Goal: Task Accomplishment & Management: Manage account settings

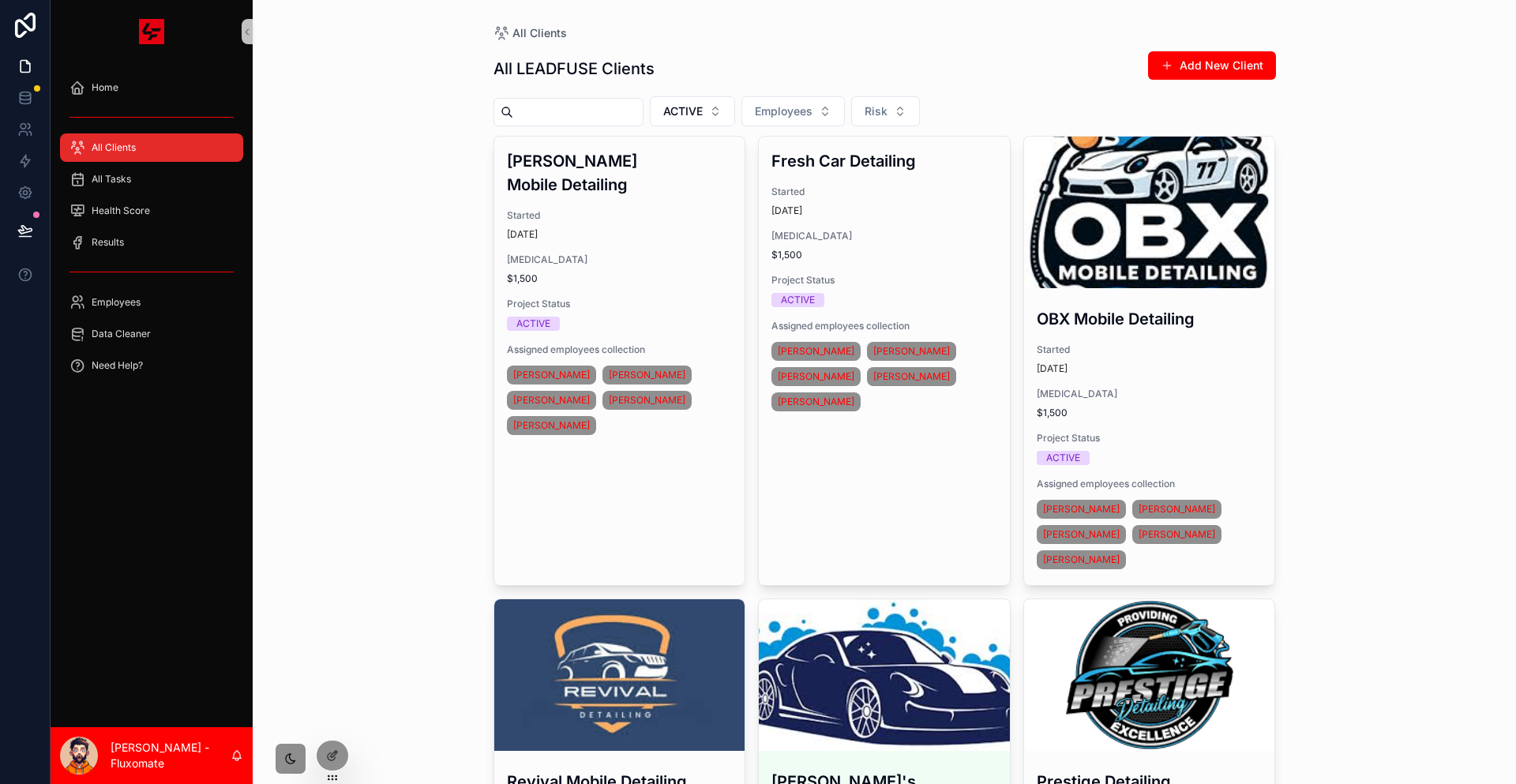
click at [545, 104] on input "scrollable content" at bounding box center [578, 112] width 129 height 22
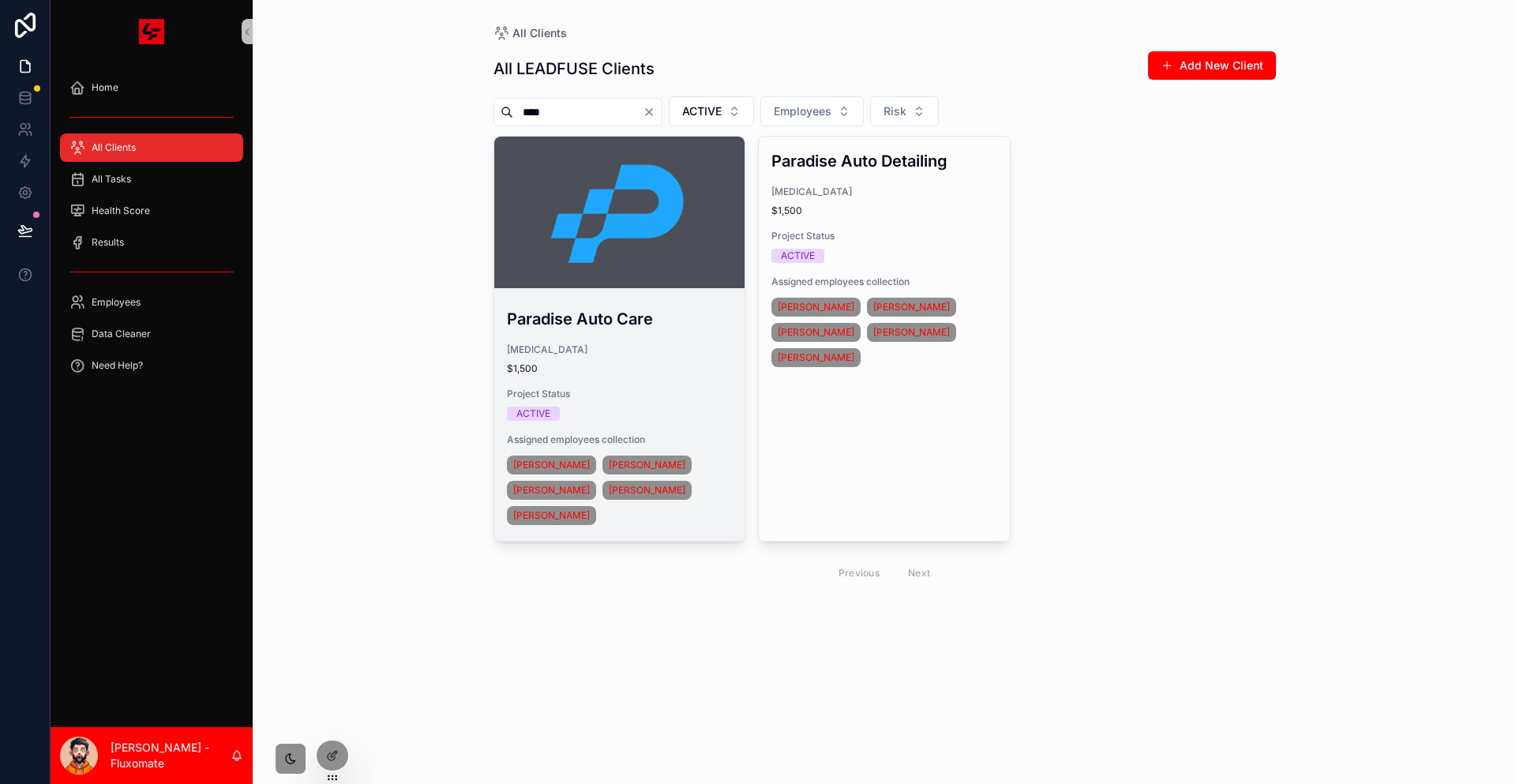
type input "****"
click at [580, 155] on div "scrollable content" at bounding box center [619, 213] width 251 height 151
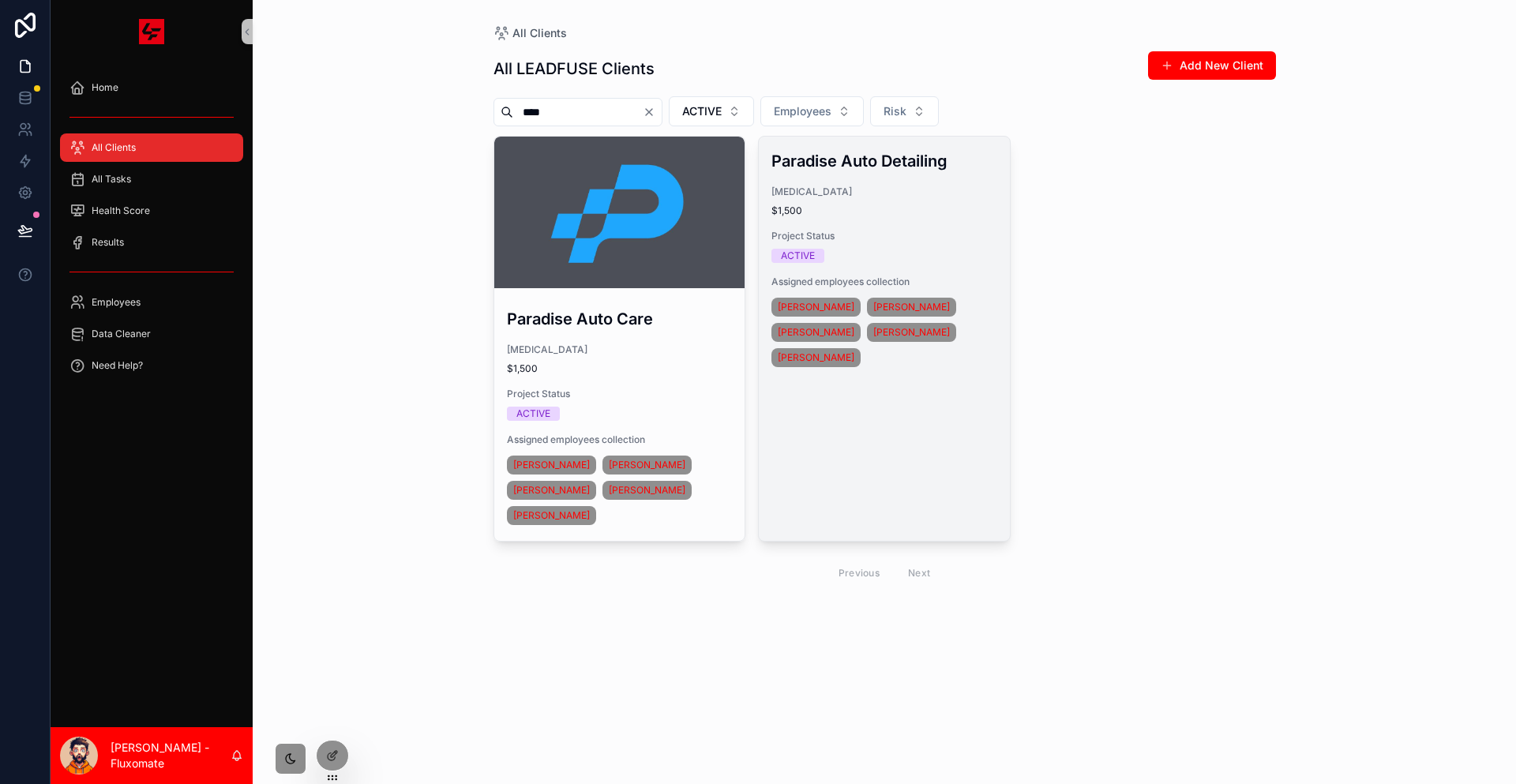
click at [850, 194] on div "Paradise Auto Detailing [MEDICAL_DATA] $1,500 Project Status ACTIVE Assigned em…" at bounding box center [884, 260] width 251 height 247
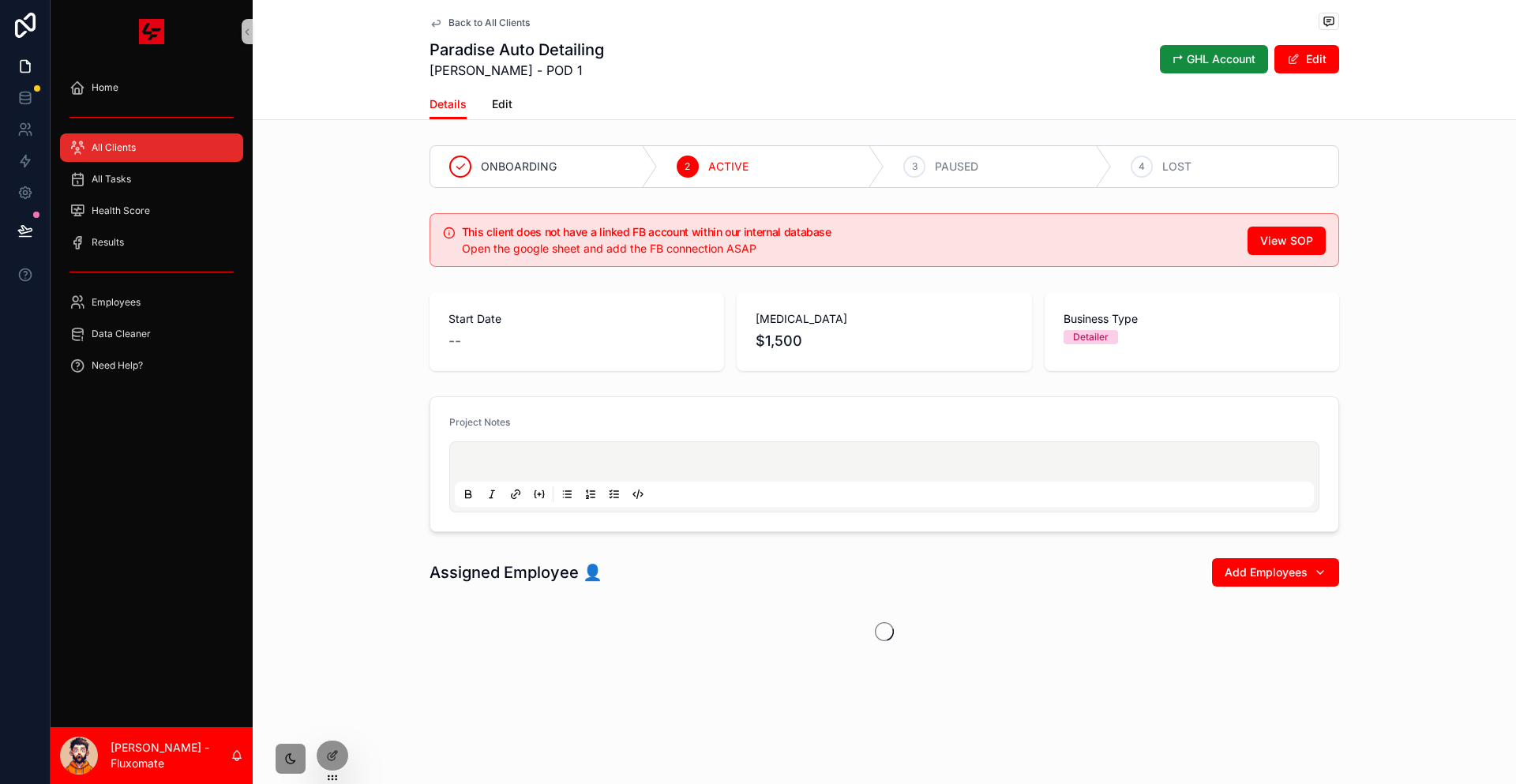
click at [538, 93] on div "Details Edit" at bounding box center [884, 104] width 909 height 30
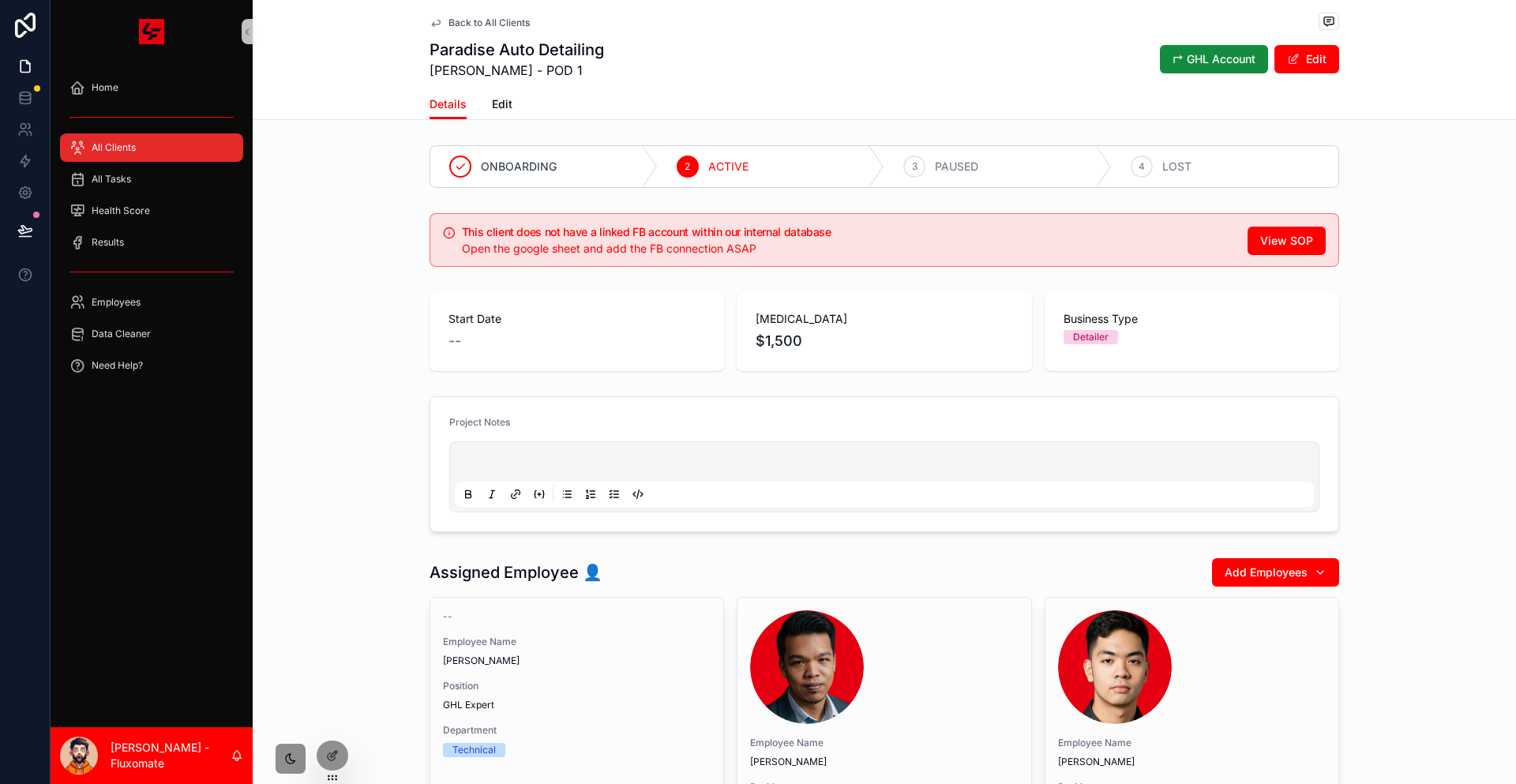
click at [538, 93] on div "Details Edit" at bounding box center [884, 104] width 909 height 30
click at [512, 96] on span "Edit" at bounding box center [502, 104] width 20 height 16
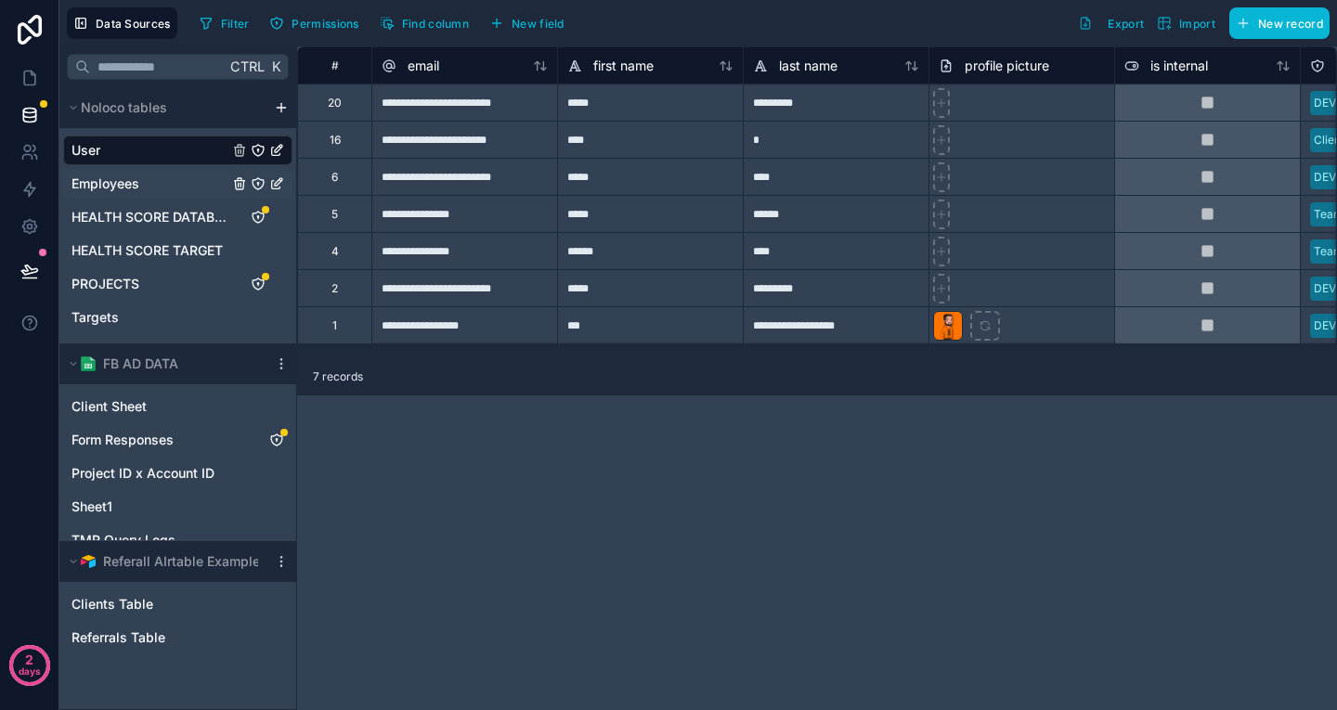
click at [128, 169] on div "Employees" at bounding box center [177, 184] width 229 height 30
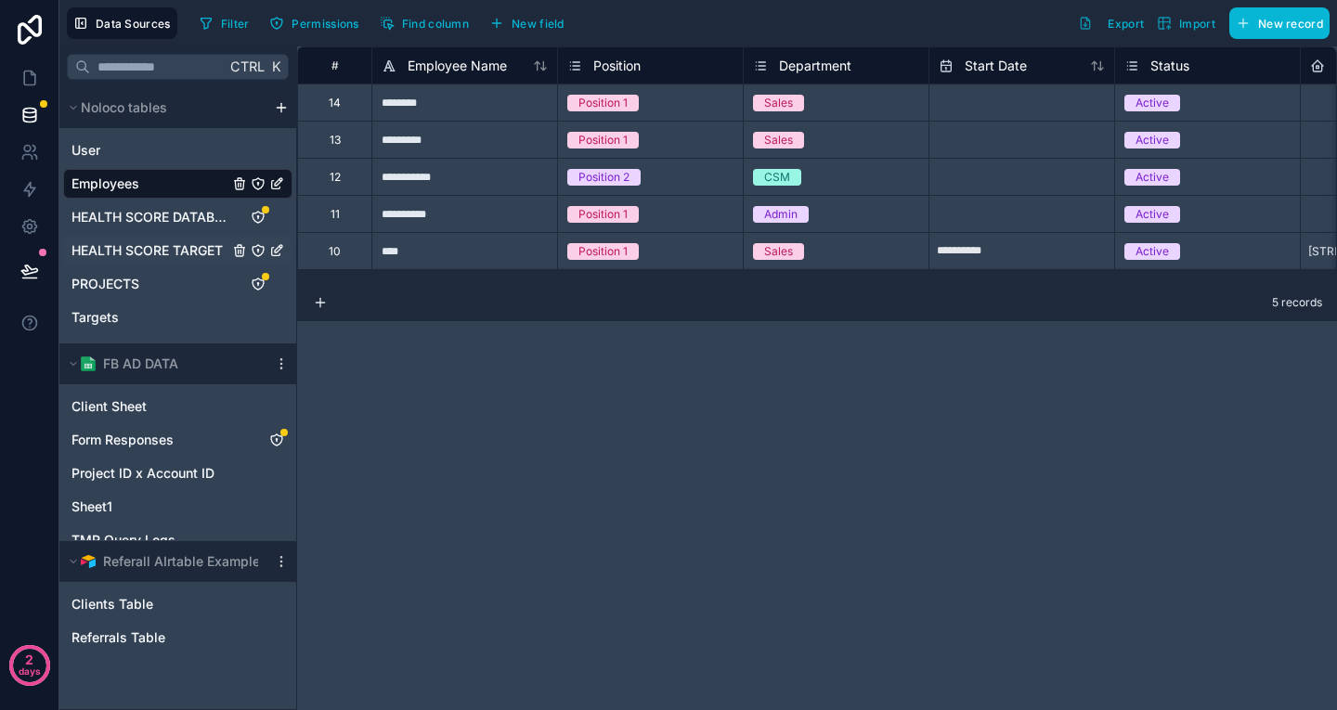
click at [151, 236] on div "HEALTH SCORE TARGET" at bounding box center [177, 251] width 229 height 30
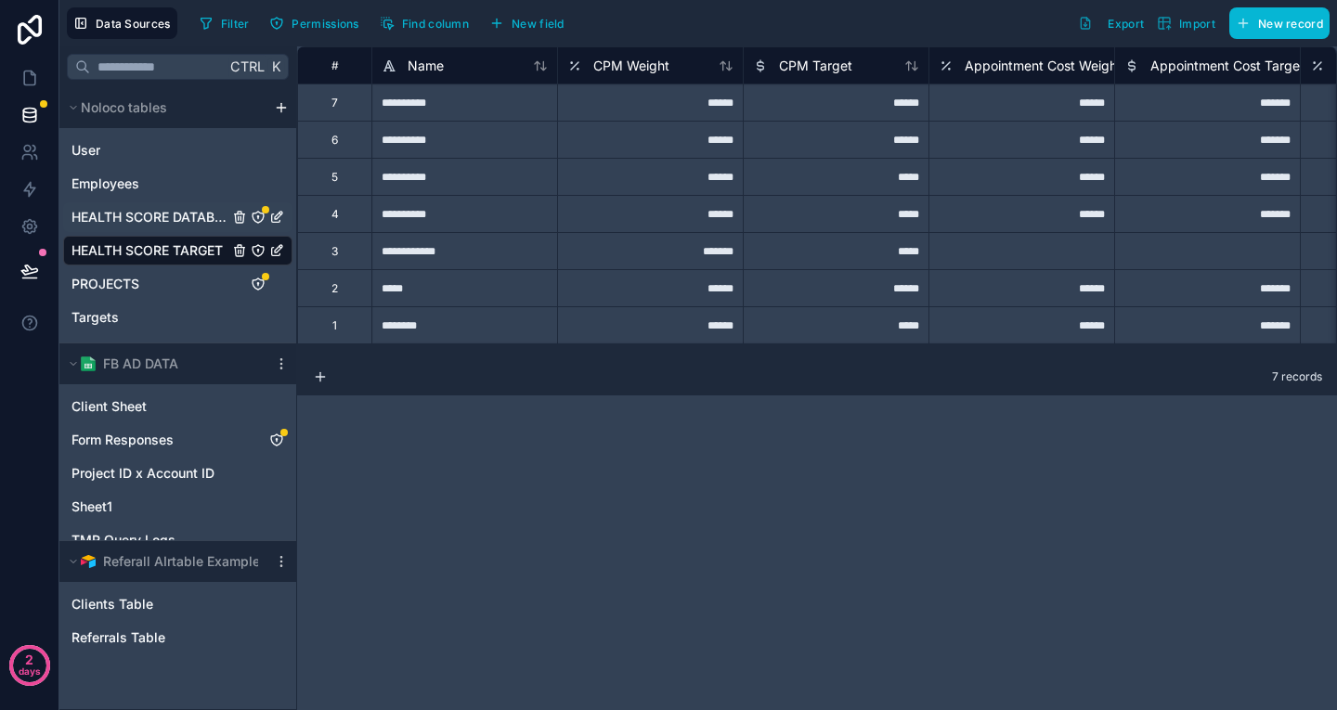
click at [146, 208] on span "HEALTH SCORE DATABASE" at bounding box center [149, 217] width 157 height 19
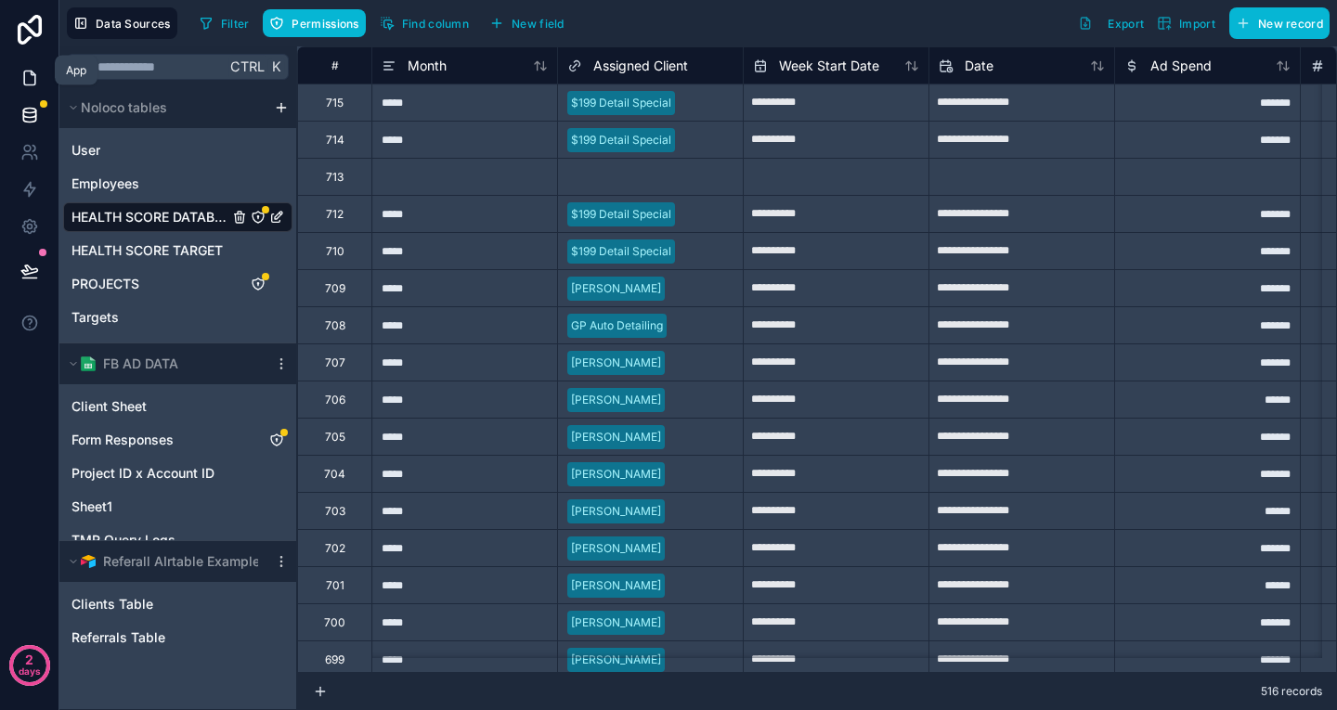
click at [34, 75] on link at bounding box center [29, 77] width 58 height 37
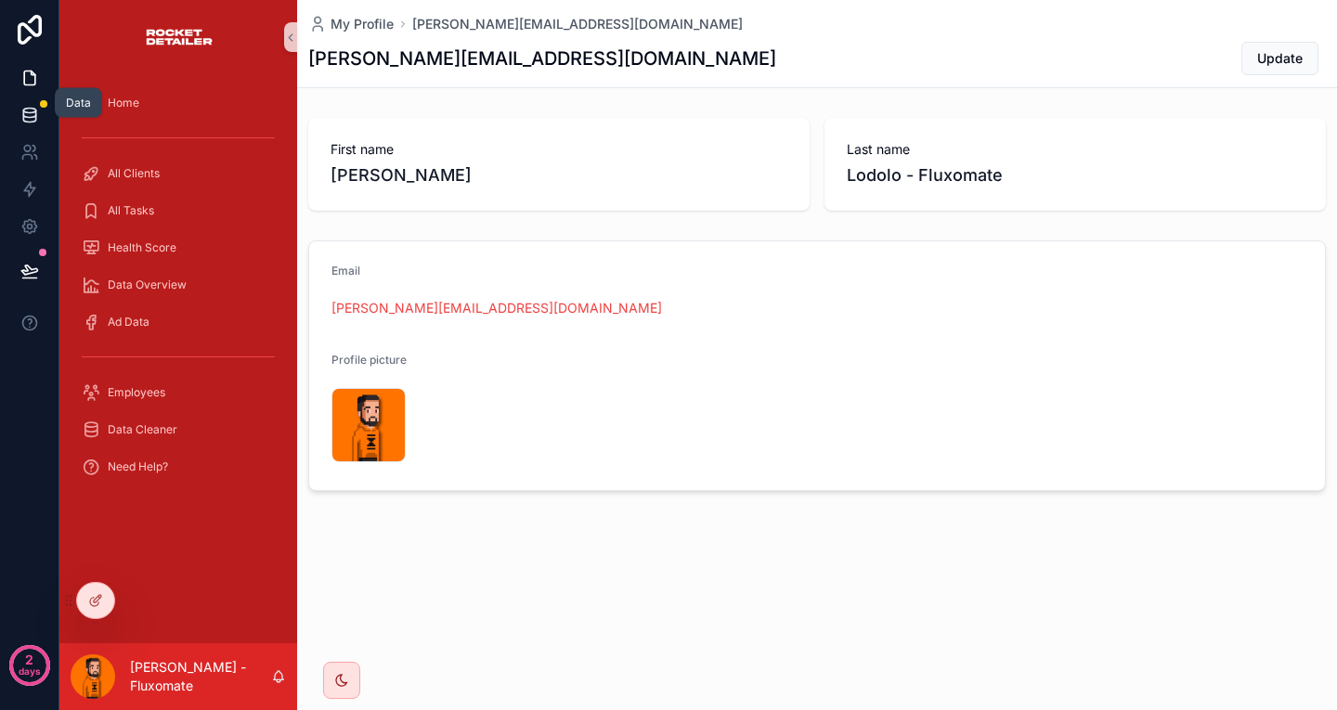
click at [32, 110] on icon at bounding box center [29, 113] width 12 height 7
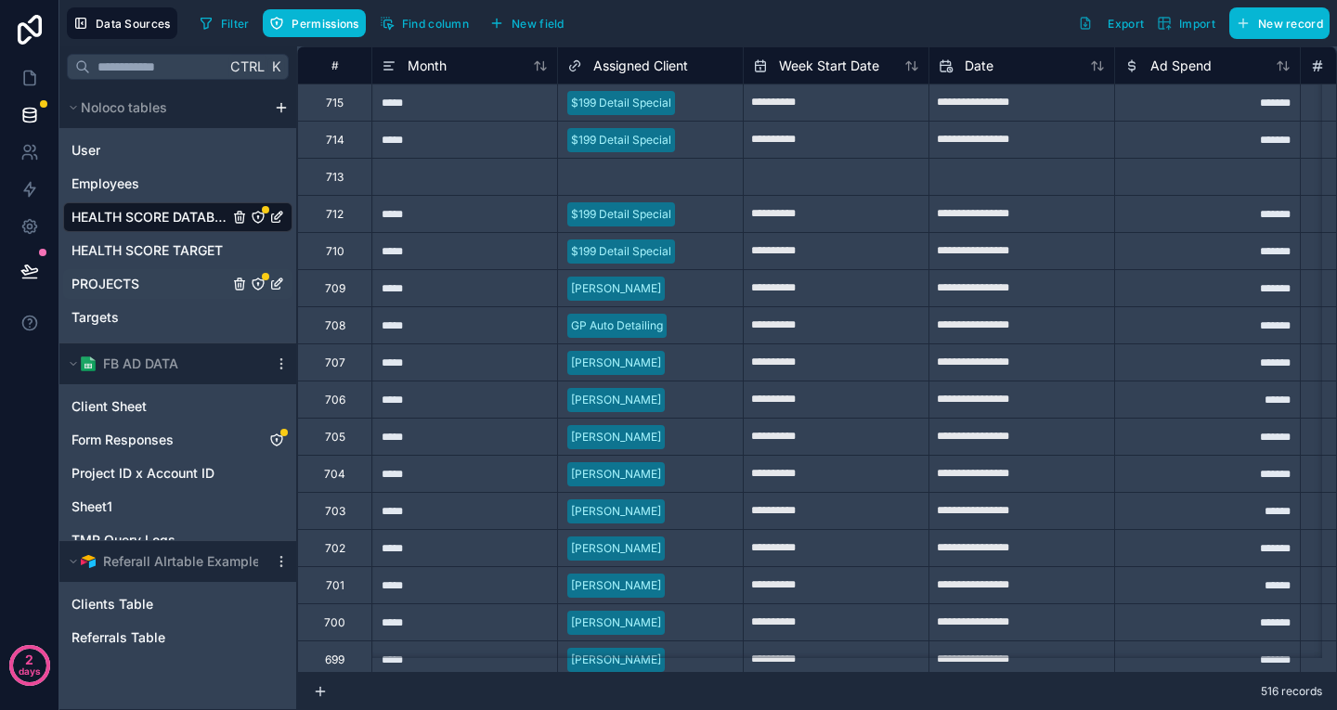
click at [113, 269] on div "PROJECTS" at bounding box center [177, 284] width 229 height 30
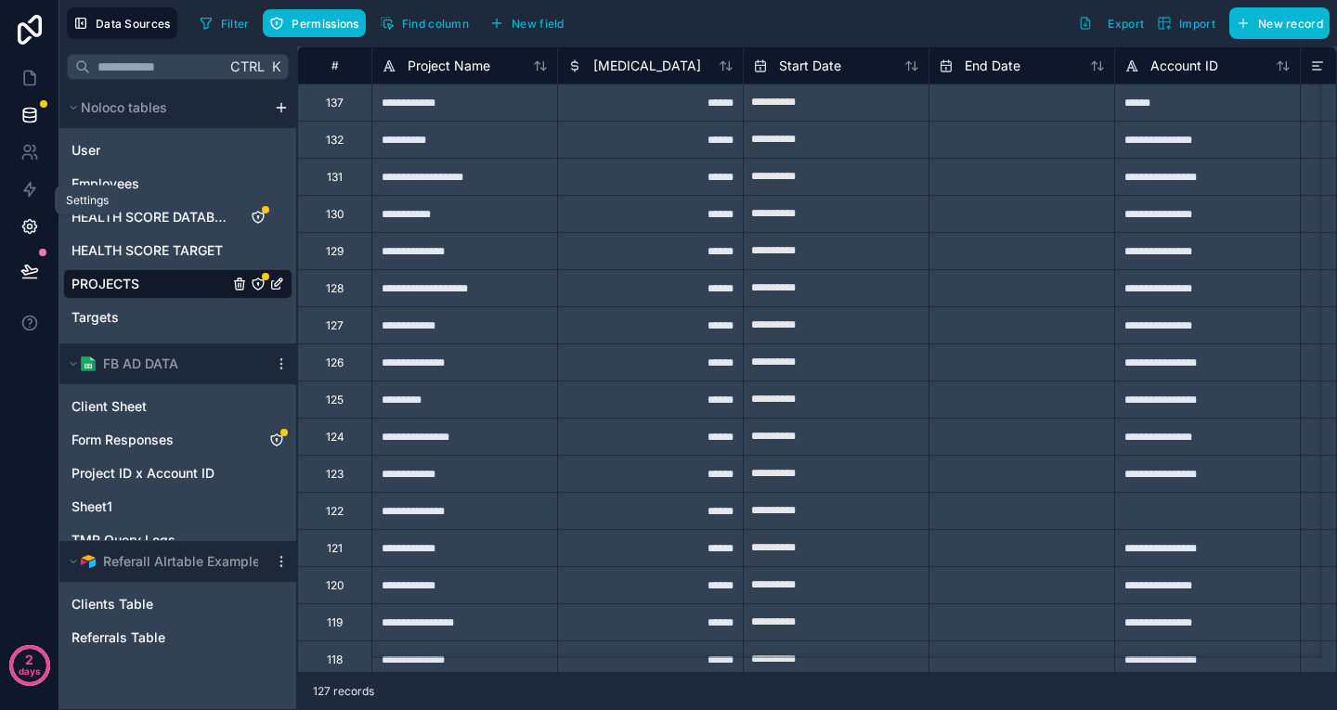
click at [35, 208] on link at bounding box center [29, 226] width 58 height 37
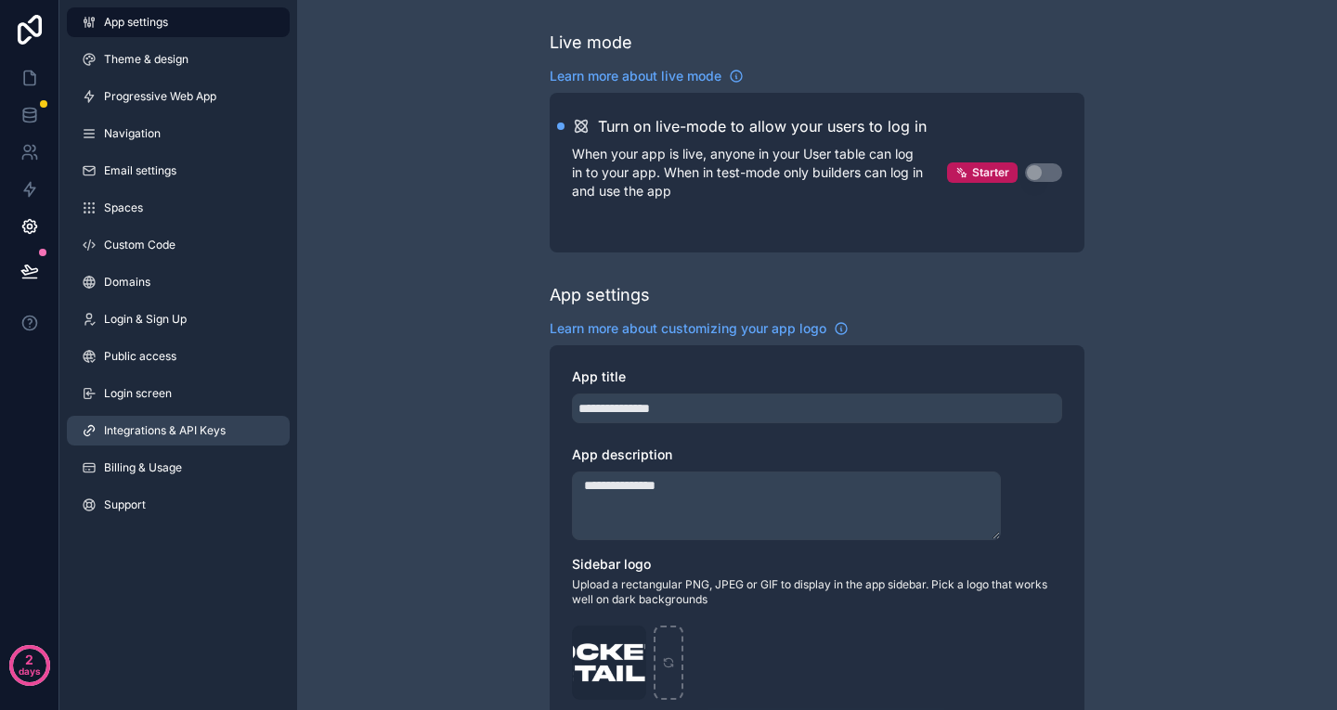
click at [165, 423] on span "Integrations & API Keys" at bounding box center [165, 430] width 122 height 15
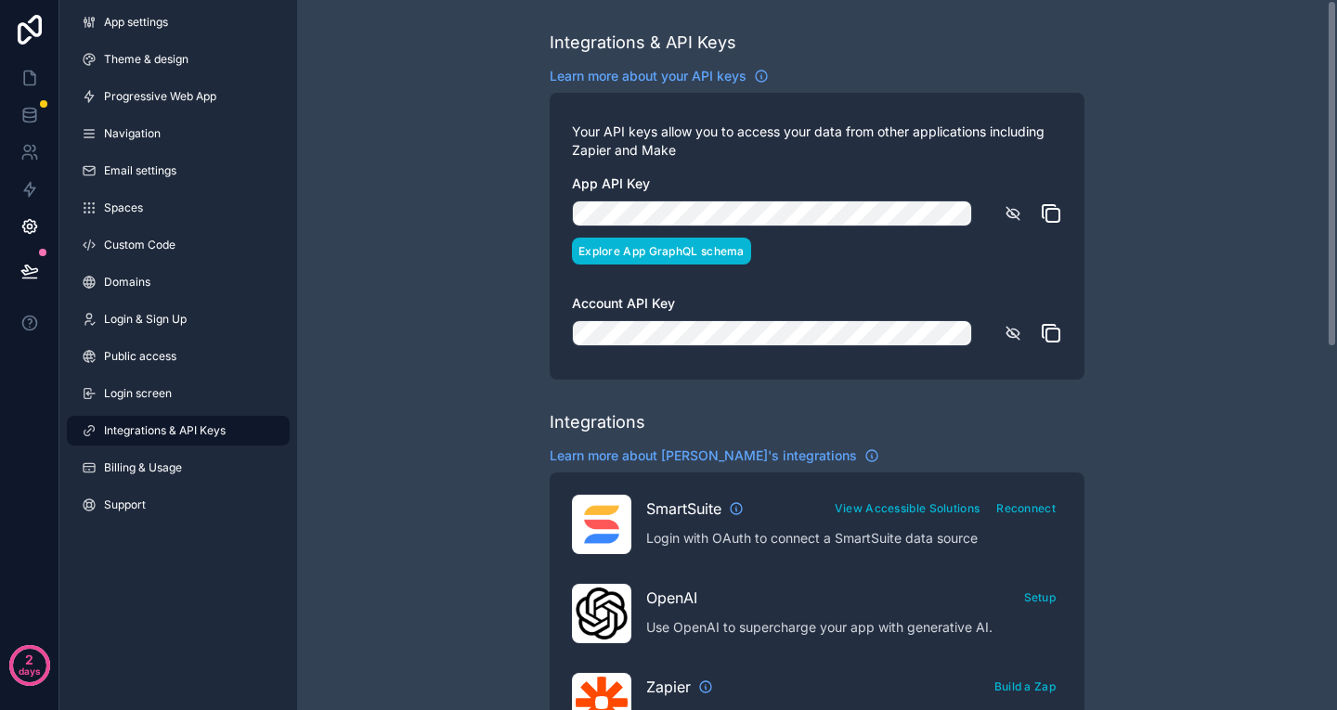
click at [709, 238] on button "Explore App GraphQL schema" at bounding box center [661, 251] width 179 height 27
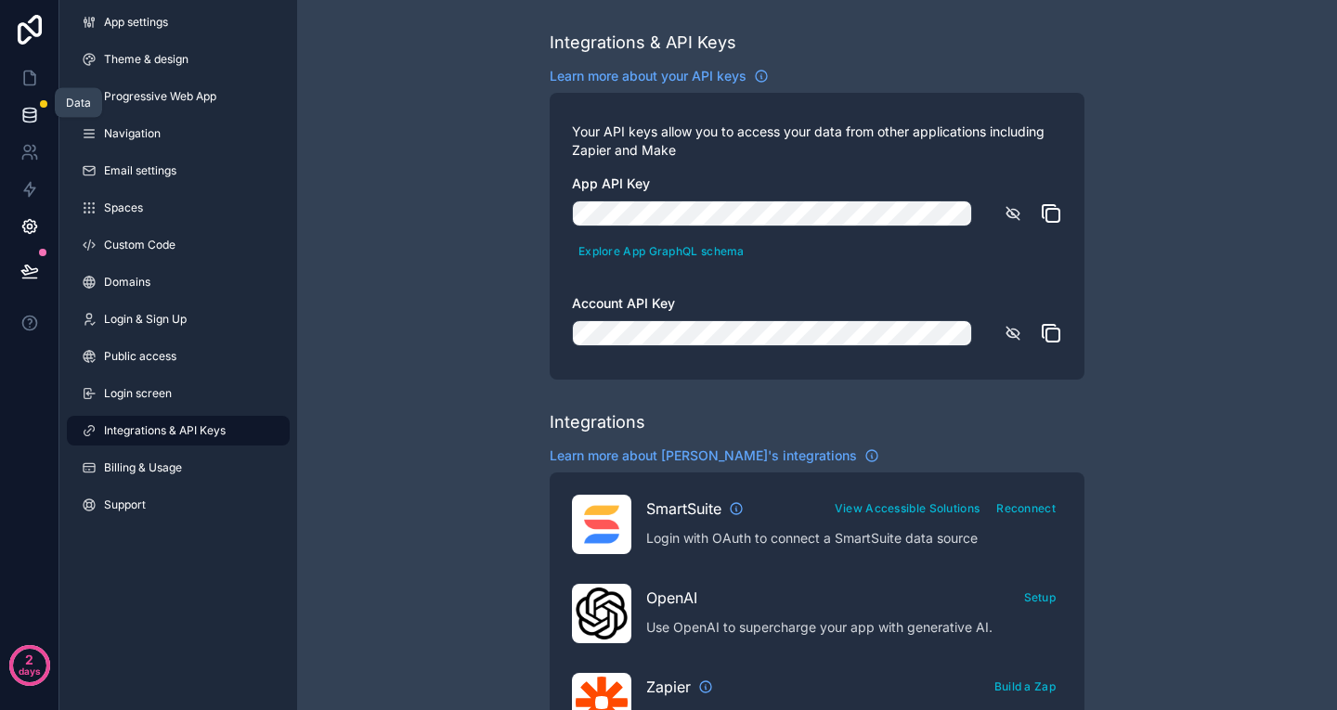
click at [46, 97] on link at bounding box center [29, 115] width 58 height 37
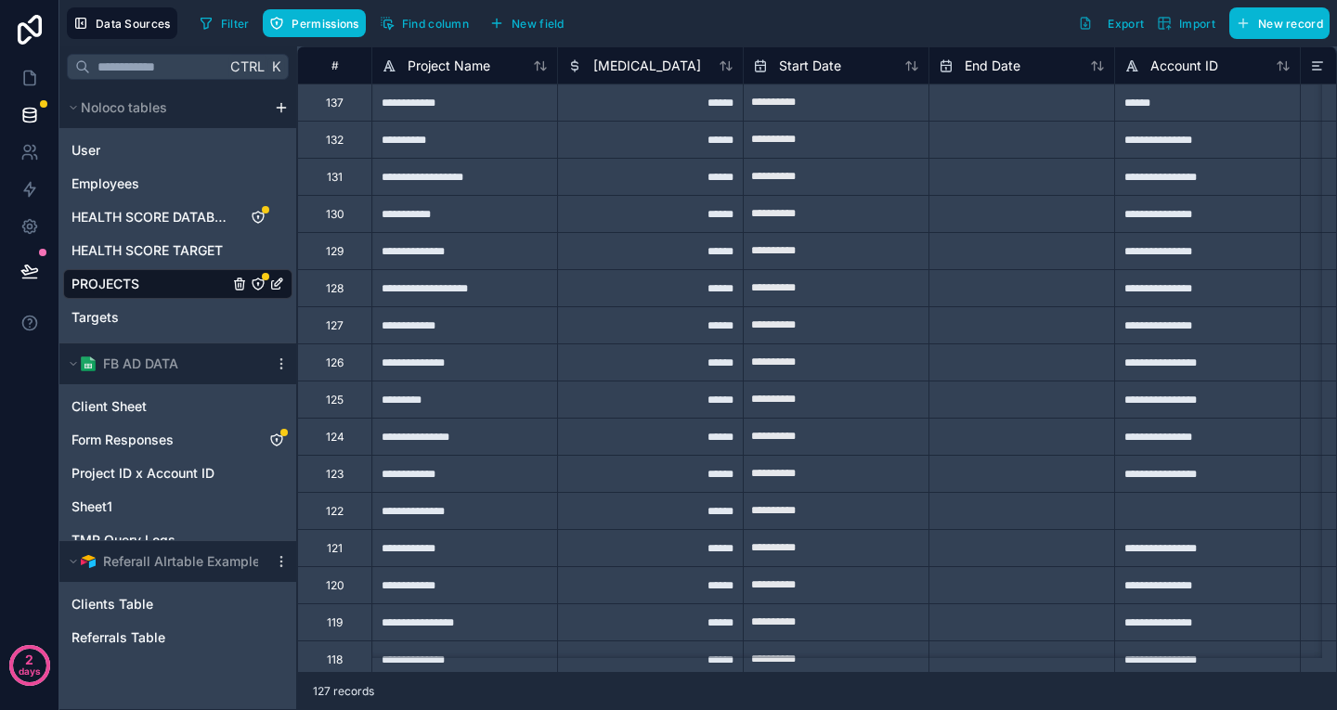
click at [391, 47] on div "Project Name" at bounding box center [464, 64] width 186 height 37
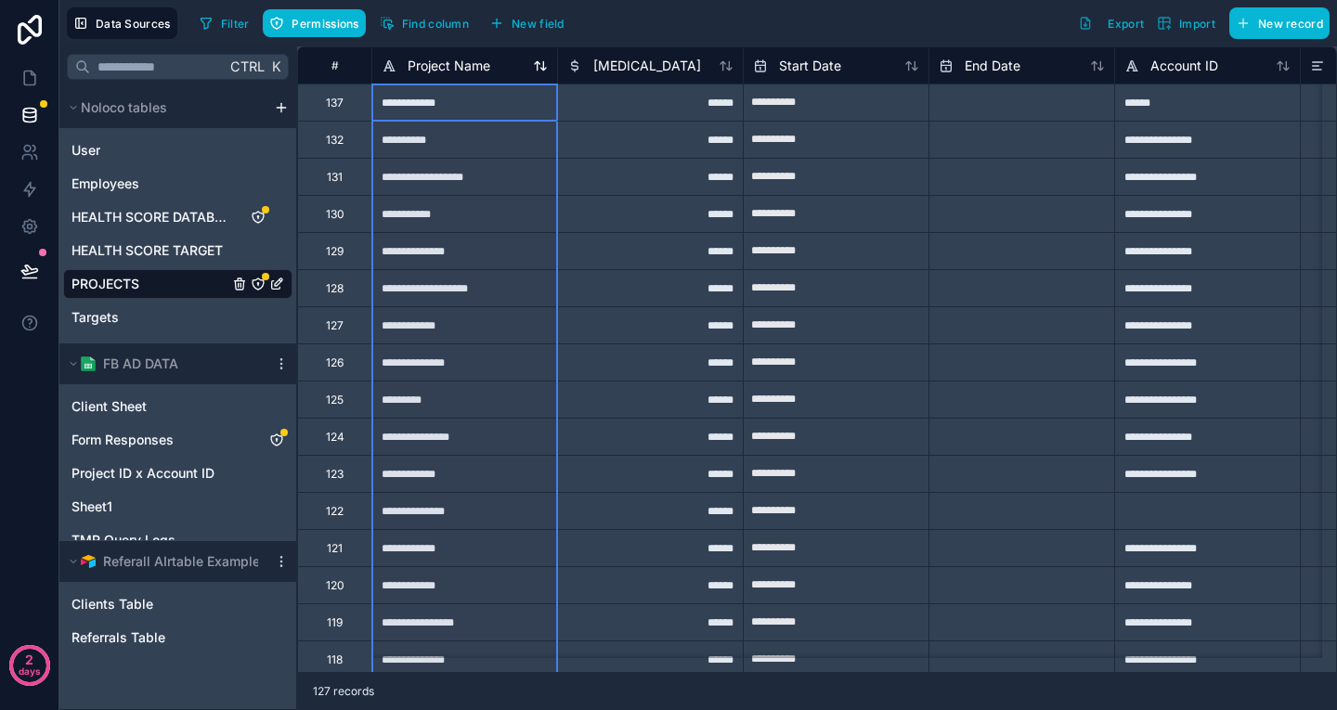
click at [408, 63] on span "Project Name" at bounding box center [449, 66] width 83 height 19
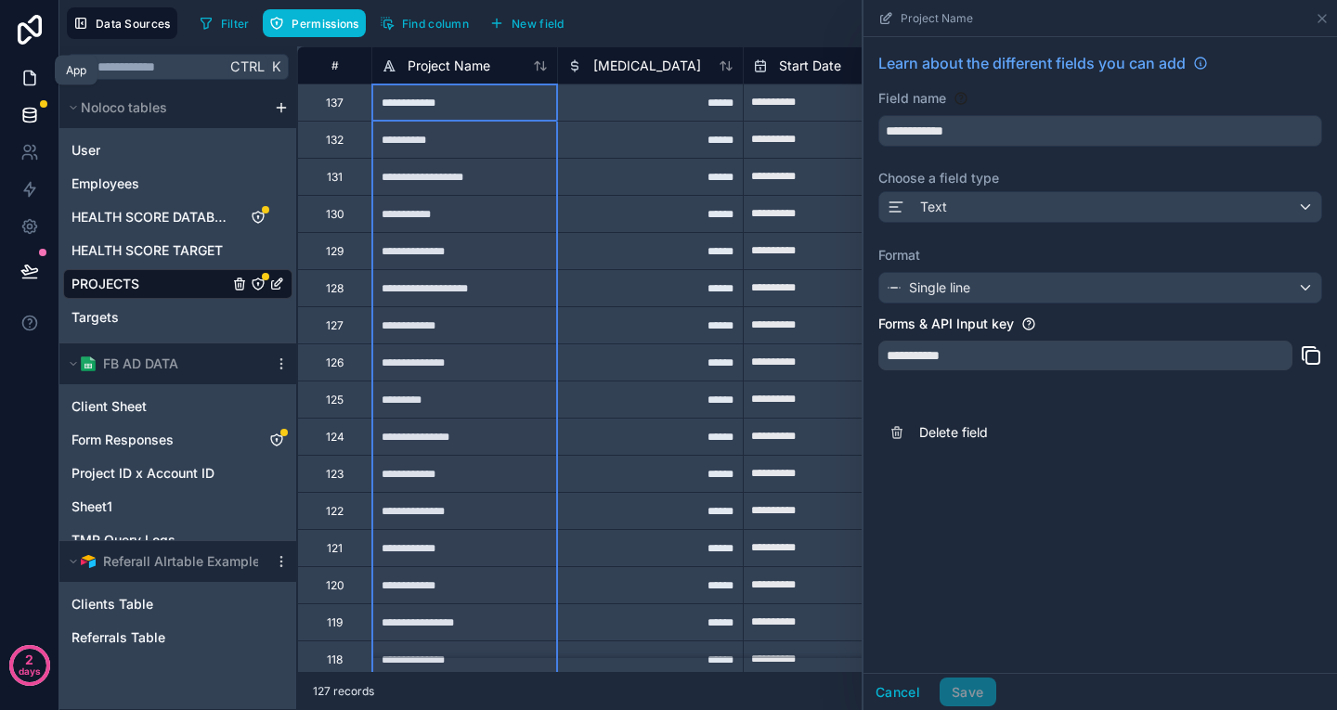
click at [35, 64] on link at bounding box center [29, 77] width 58 height 37
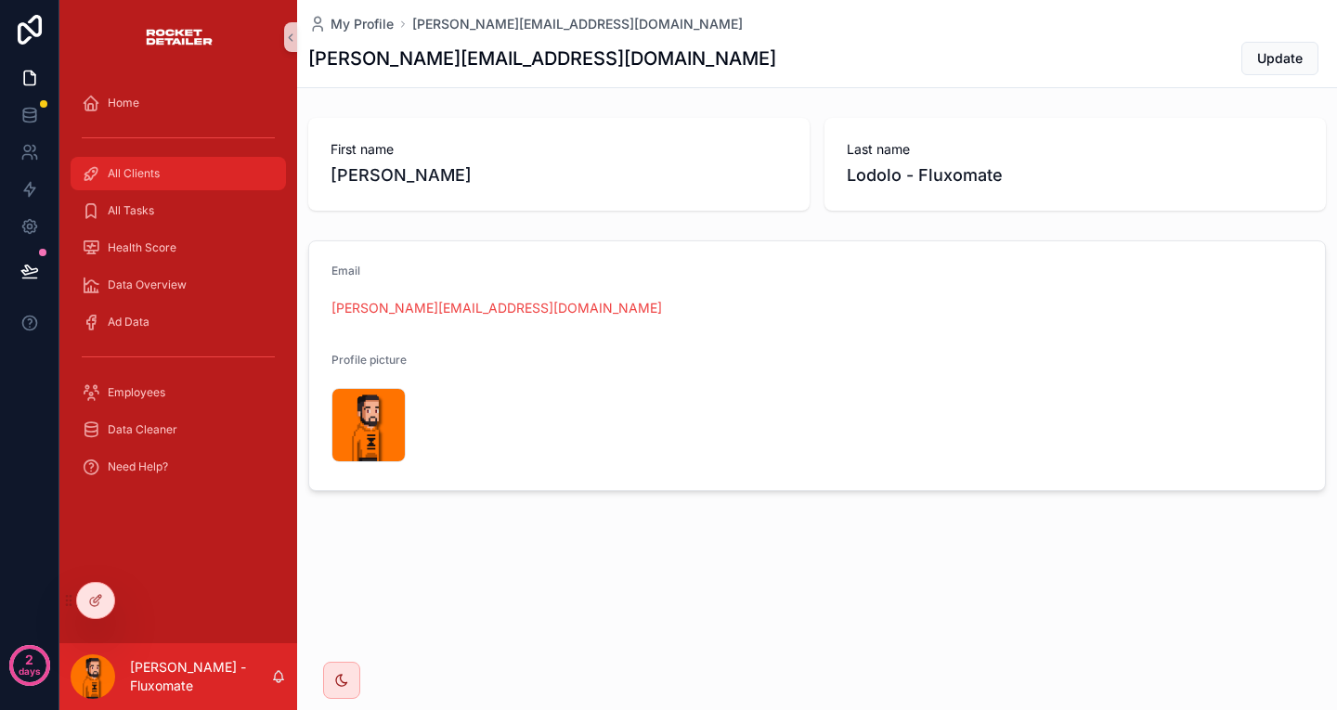
click at [175, 159] on div "All Clients" at bounding box center [178, 174] width 193 height 30
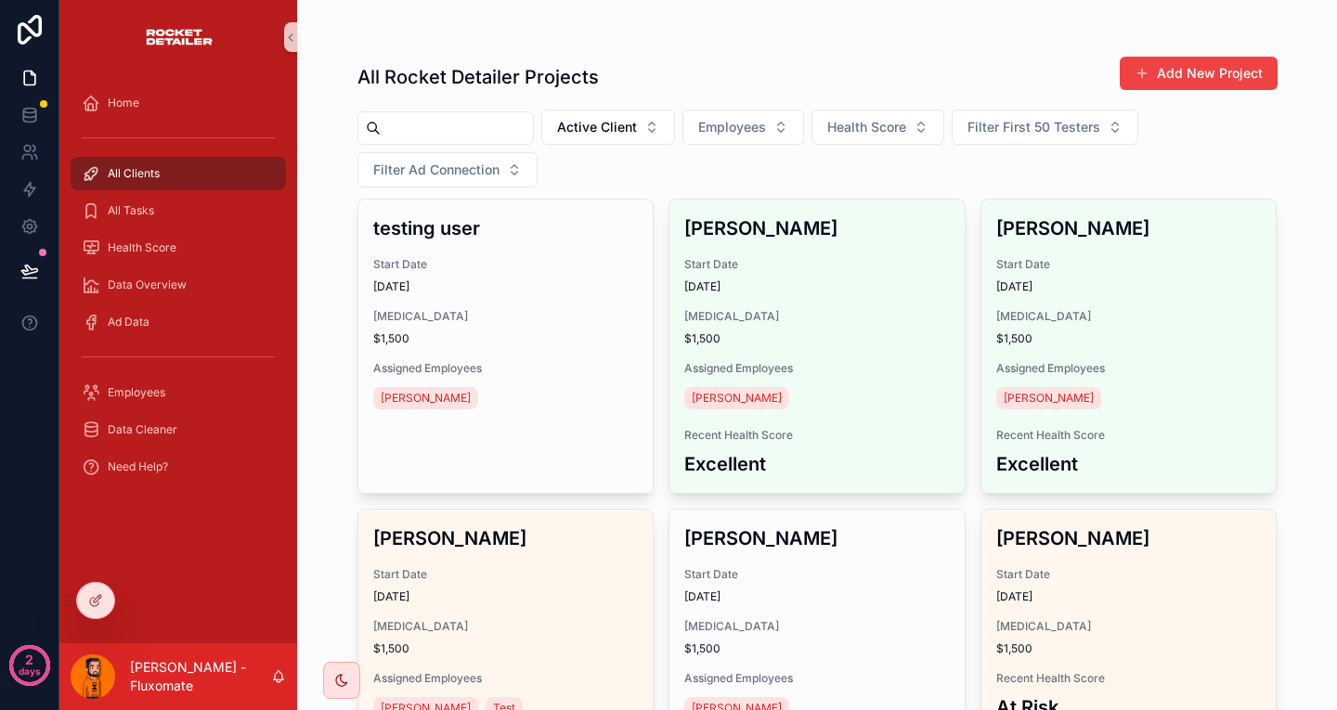
click at [392, 115] on input "scrollable content" at bounding box center [457, 128] width 152 height 26
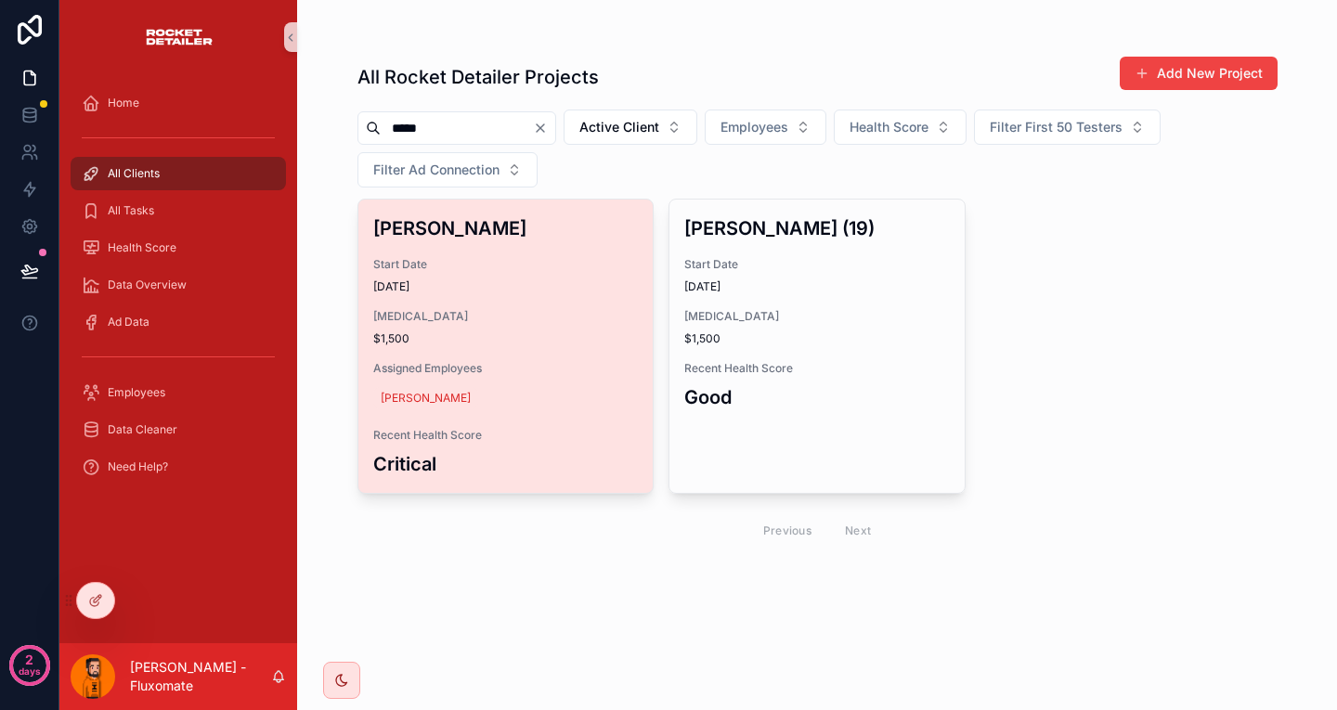
type input "*****"
click at [445, 257] on span "Start Date" at bounding box center [505, 264] width 265 height 15
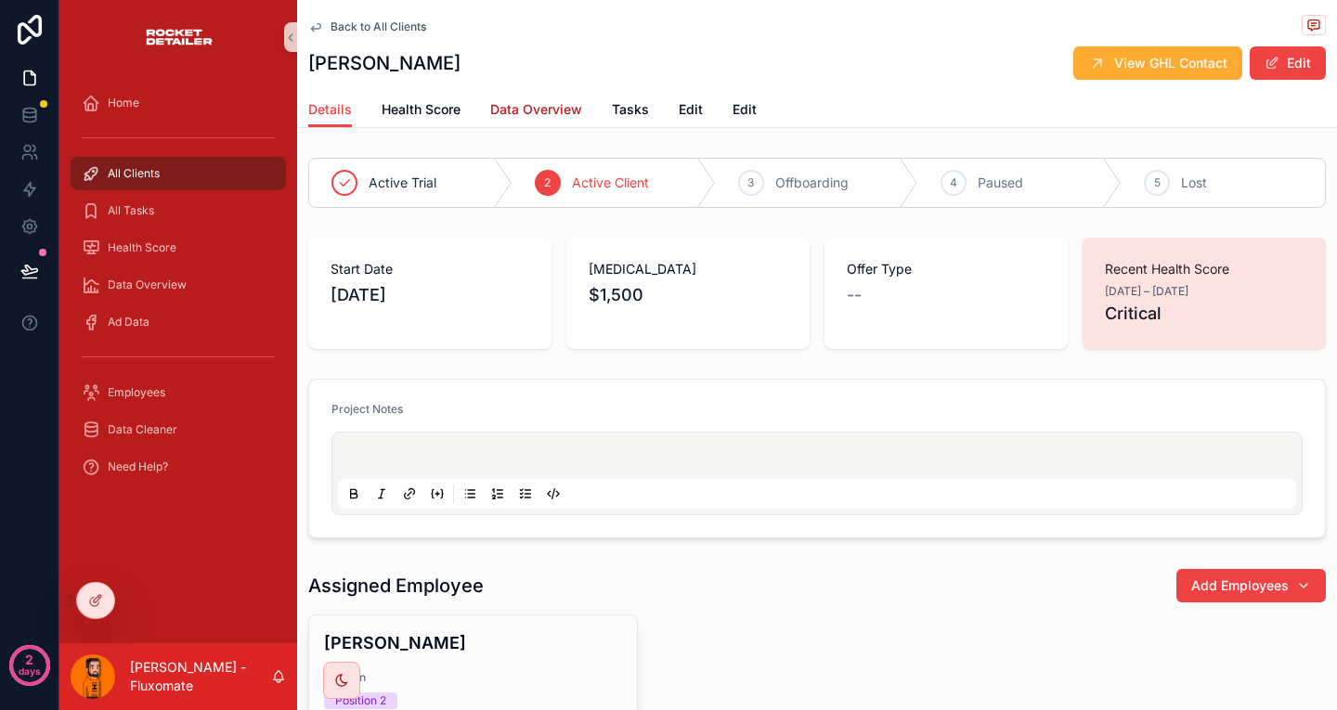
click at [553, 100] on span "Data Overview" at bounding box center [536, 109] width 92 height 19
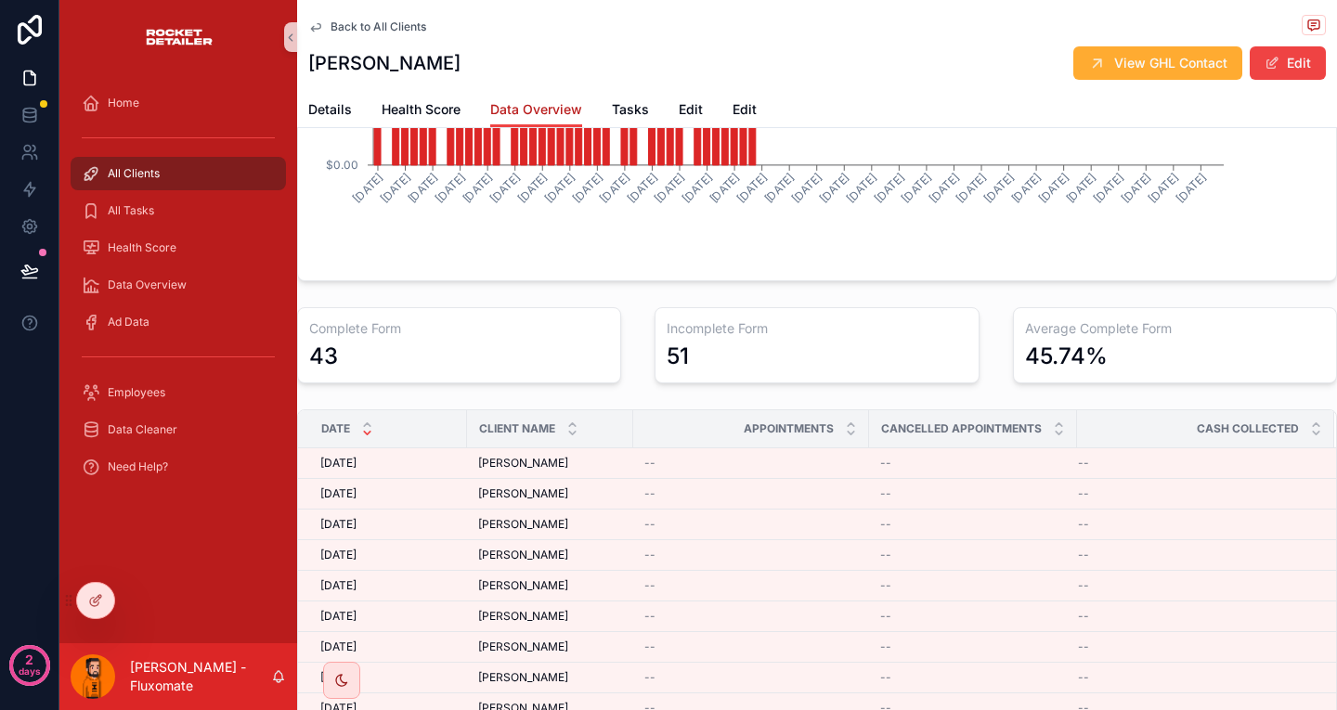
scroll to position [855, 0]
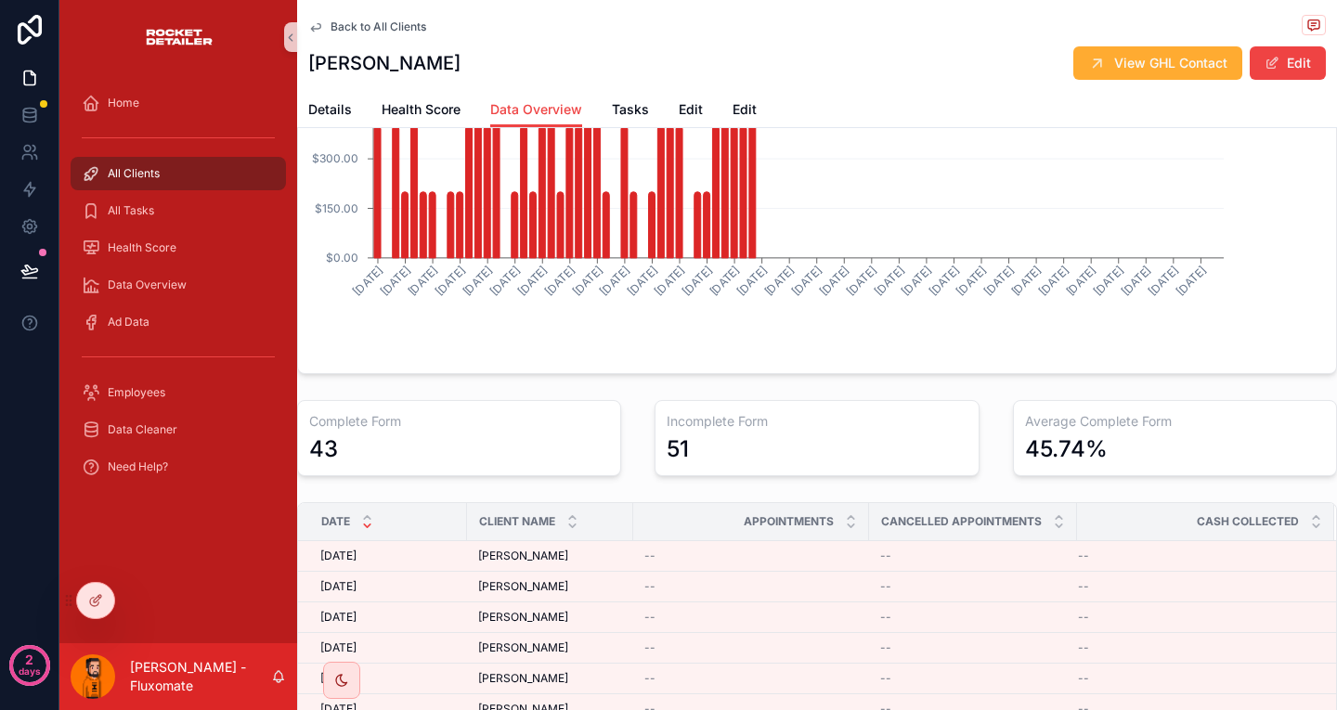
click at [353, 20] on span "Back to All Clients" at bounding box center [378, 26] width 96 height 15
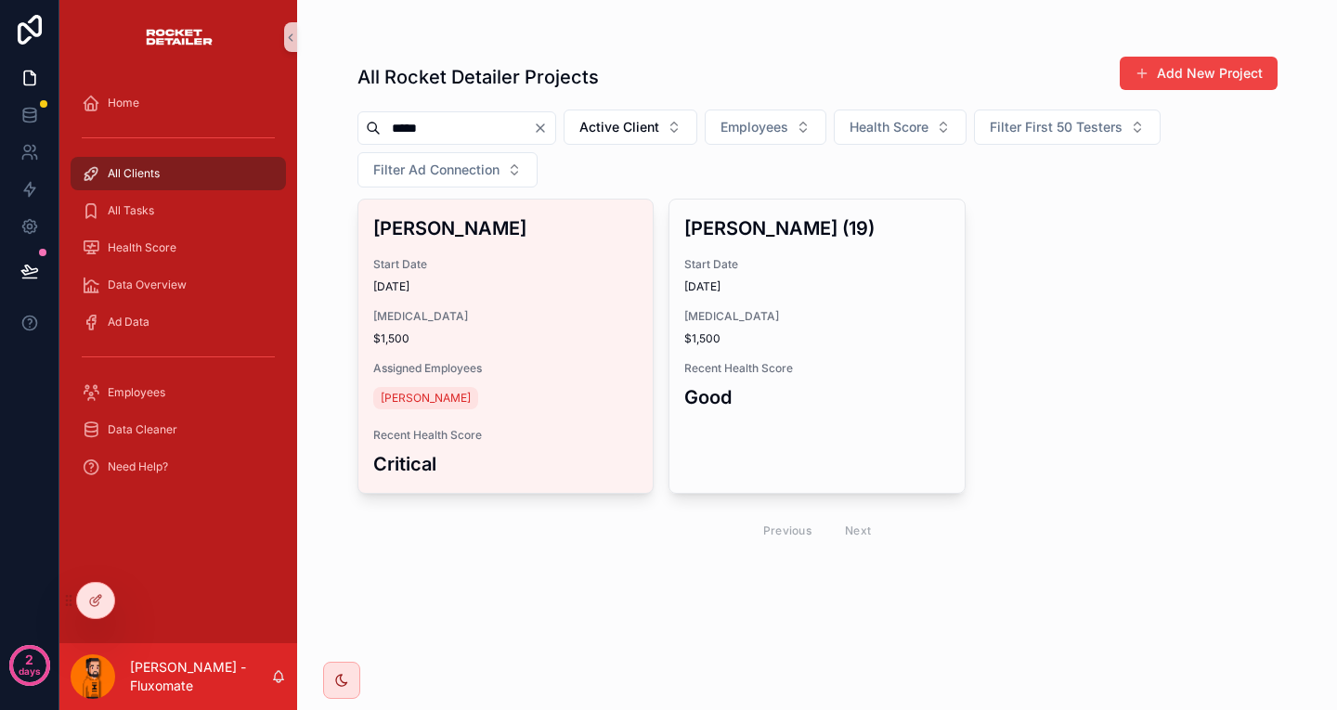
click at [450, 115] on input "*****" at bounding box center [457, 128] width 152 height 26
paste input "**********"
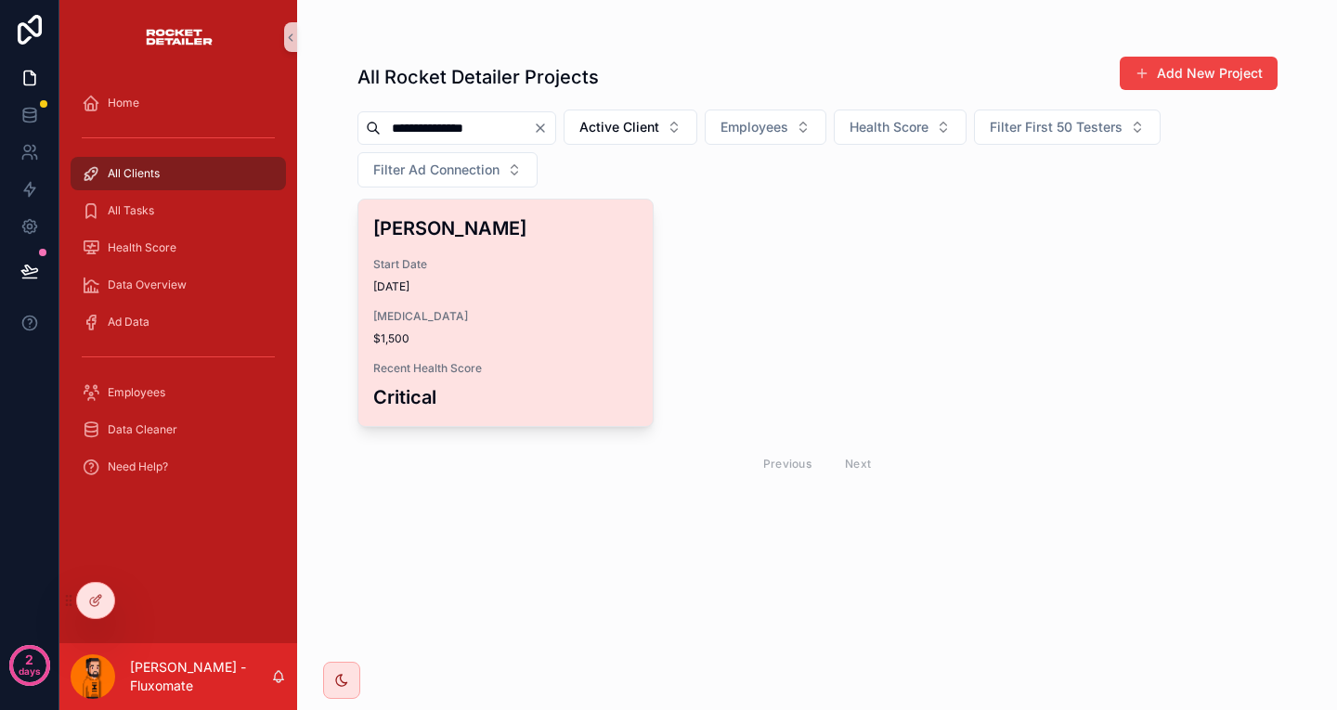
type input "**********"
click at [482, 279] on span "17/04/2025" at bounding box center [505, 286] width 265 height 15
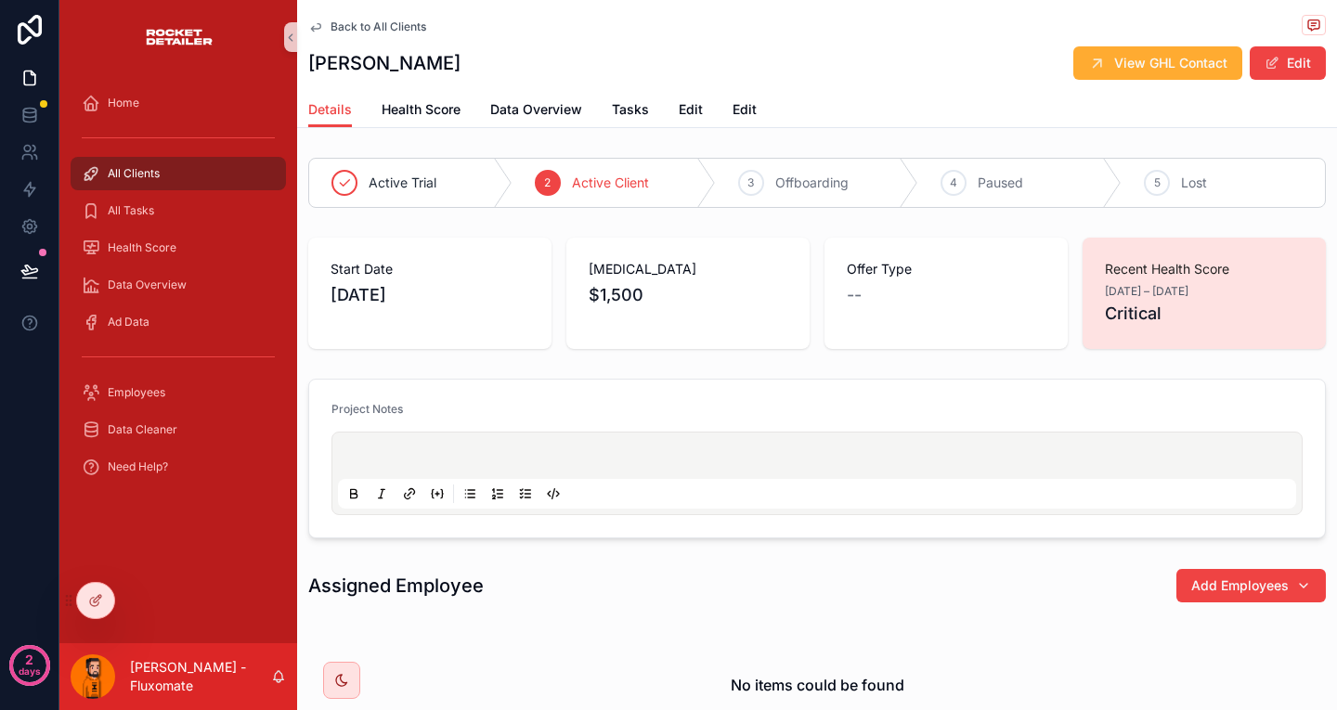
click at [491, 81] on div "Back to All Clients Danilo Pinheiro View GHL Contact Edit" at bounding box center [816, 46] width 1017 height 92
click at [505, 93] on link "Data Overview" at bounding box center [536, 111] width 92 height 37
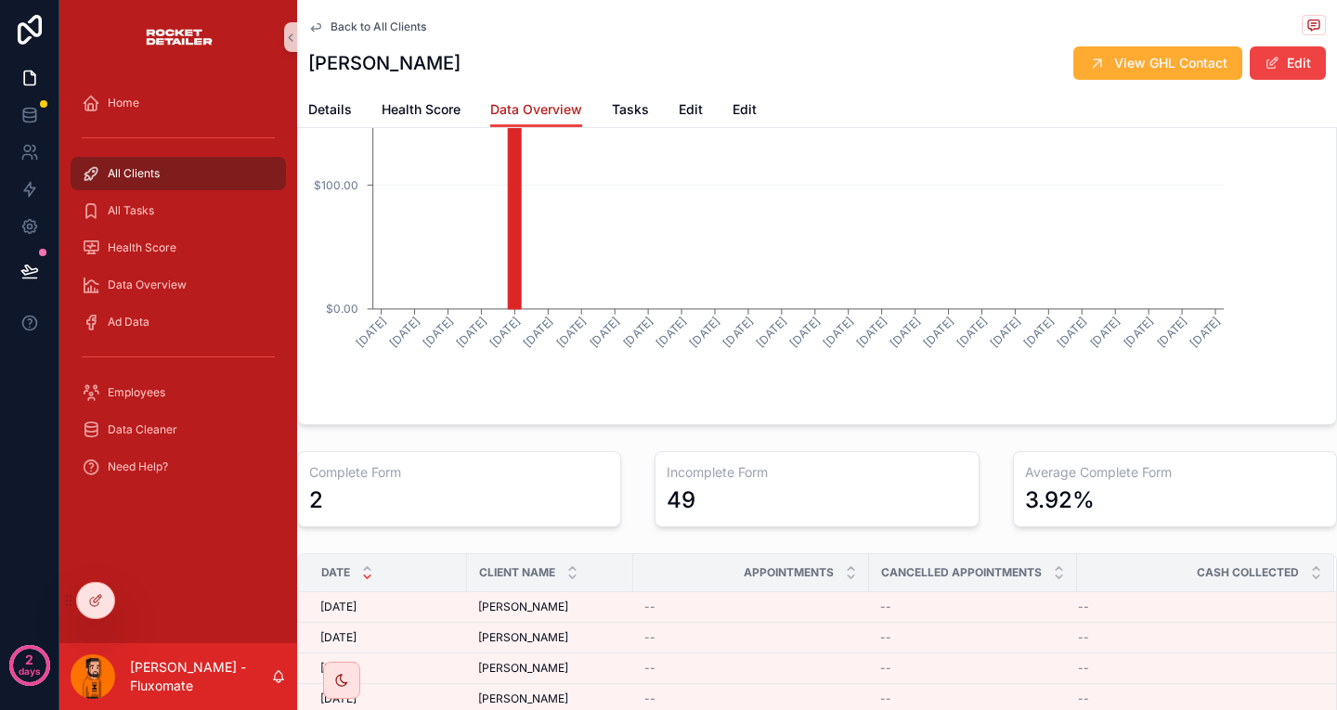
scroll to position [743, 0]
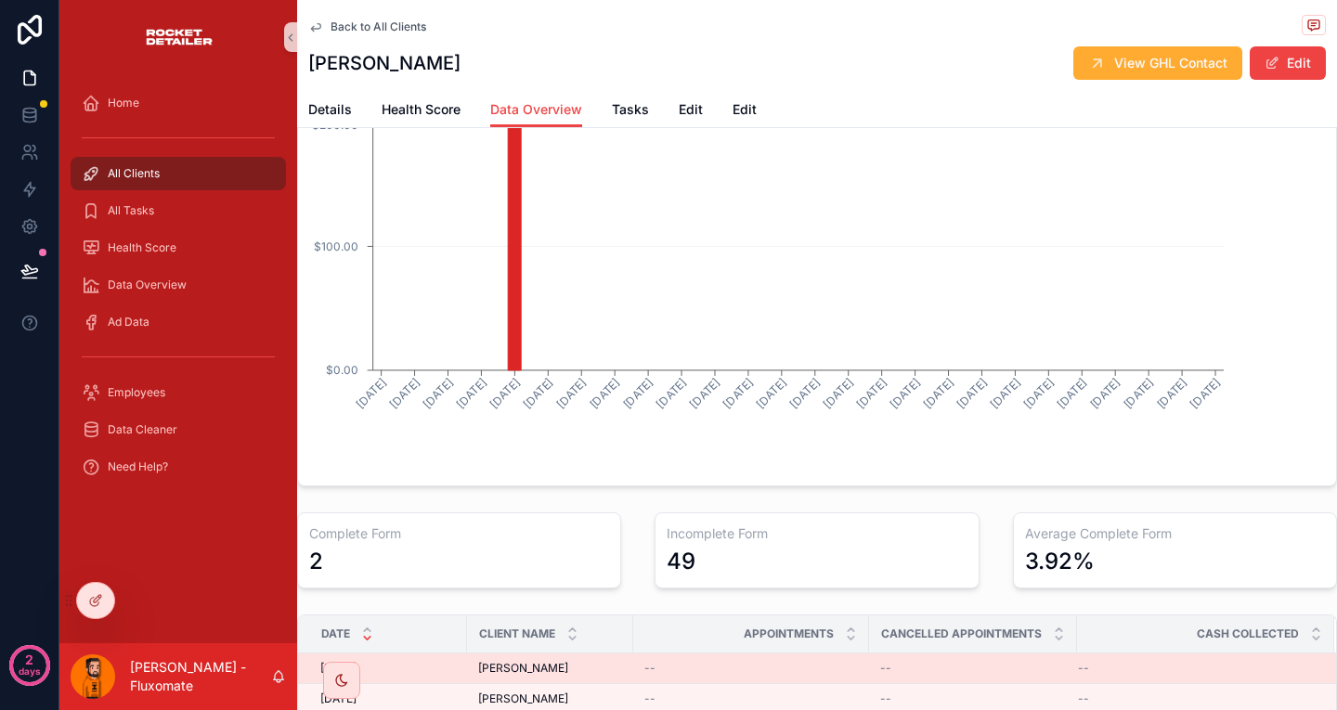
click at [576, 661] on div "Danilo Pinheiro Danilo Pinheiro" at bounding box center [550, 668] width 144 height 15
click at [503, 654] on td "Danilo Pinheiro Danilo Pinheiro" at bounding box center [550, 669] width 166 height 31
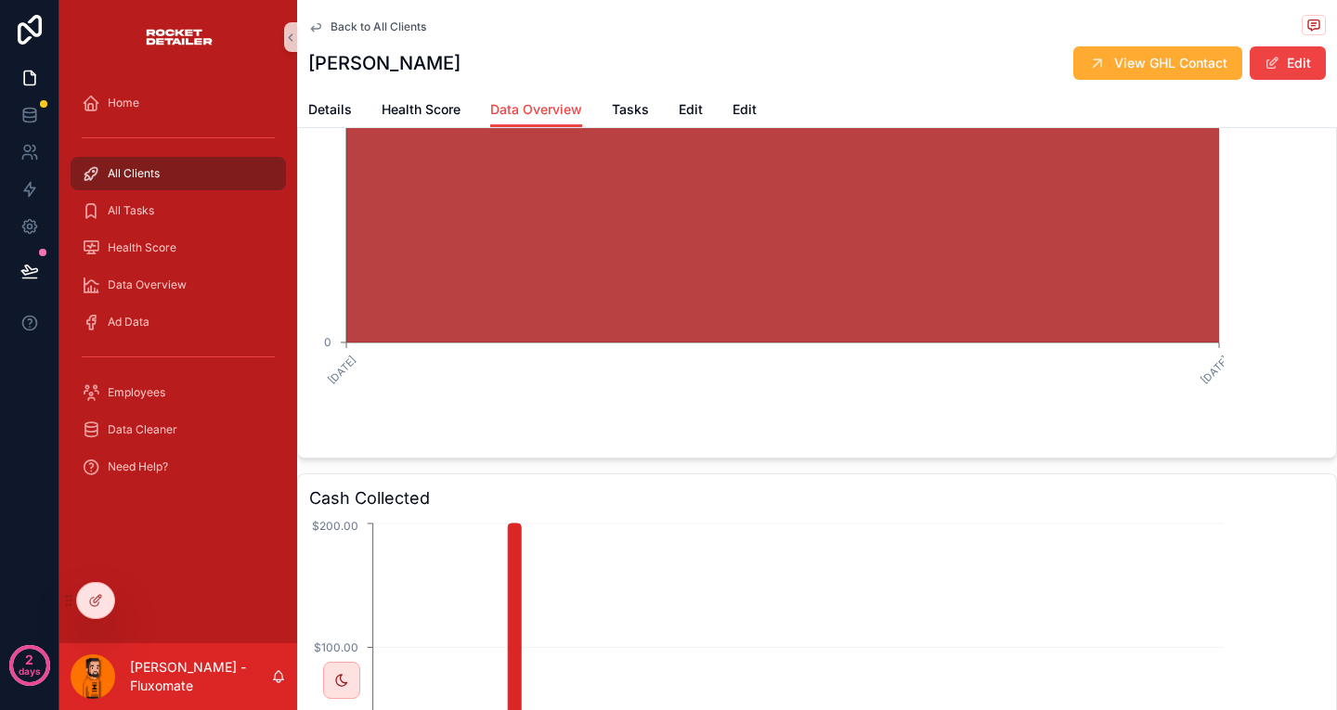
scroll to position [278, 0]
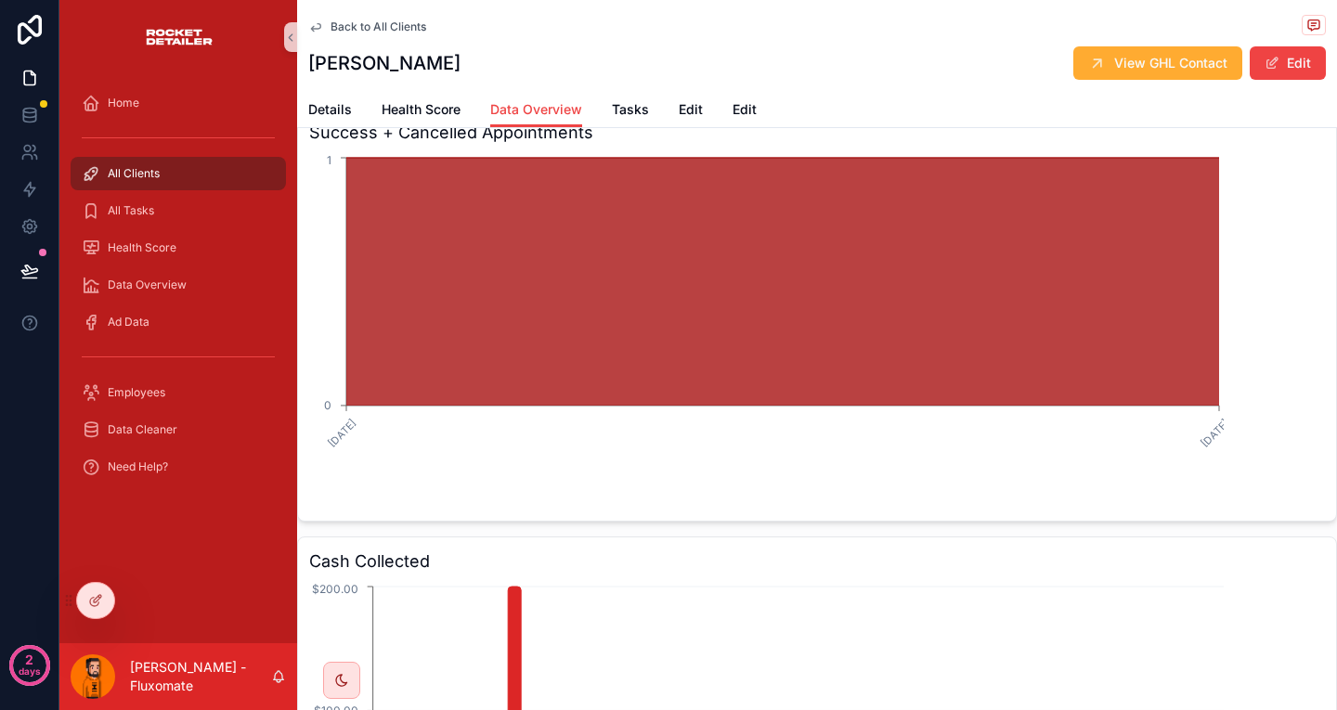
click at [365, 15] on div "Back to All Clients" at bounding box center [816, 26] width 1017 height 23
click at [366, 15] on div "Back to All Clients" at bounding box center [816, 26] width 1017 height 23
click at [384, 21] on span "Back to All Clients" at bounding box center [378, 26] width 96 height 15
